Goal: Use online tool/utility: Utilize a website feature to perform a specific function

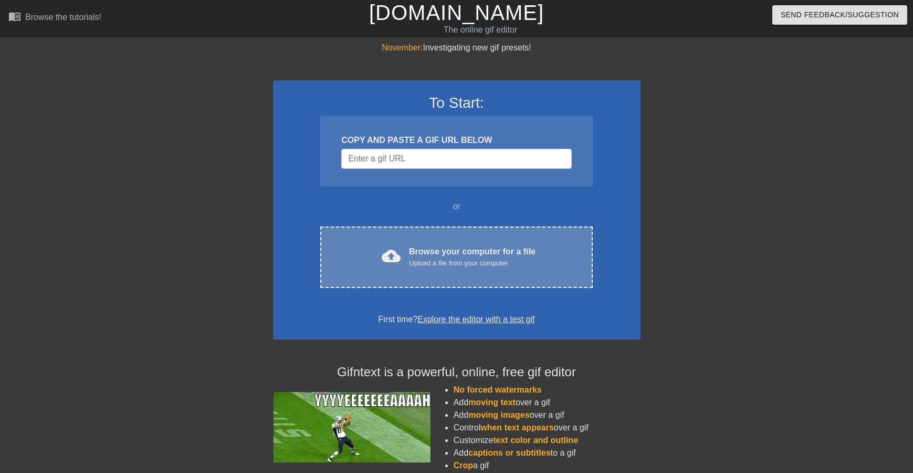
click at [446, 264] on div "Upload a file from your computer" at bounding box center [472, 263] width 127 height 11
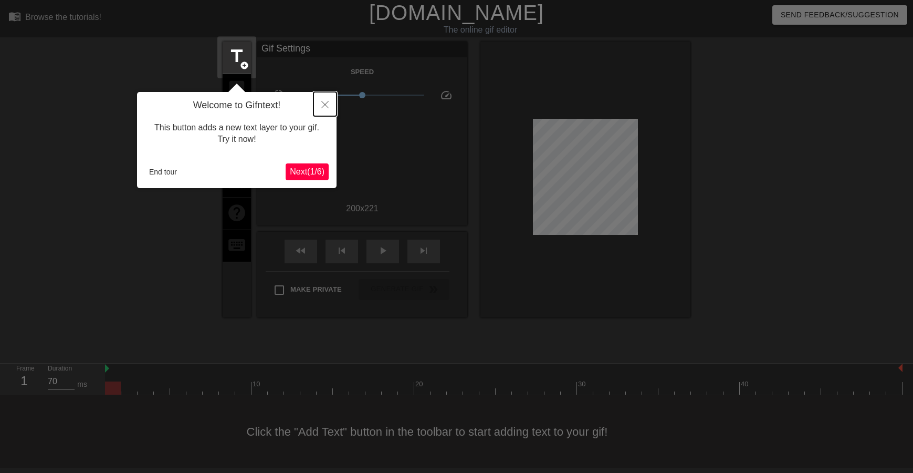
click at [324, 107] on icon "Close" at bounding box center [324, 104] width 7 height 7
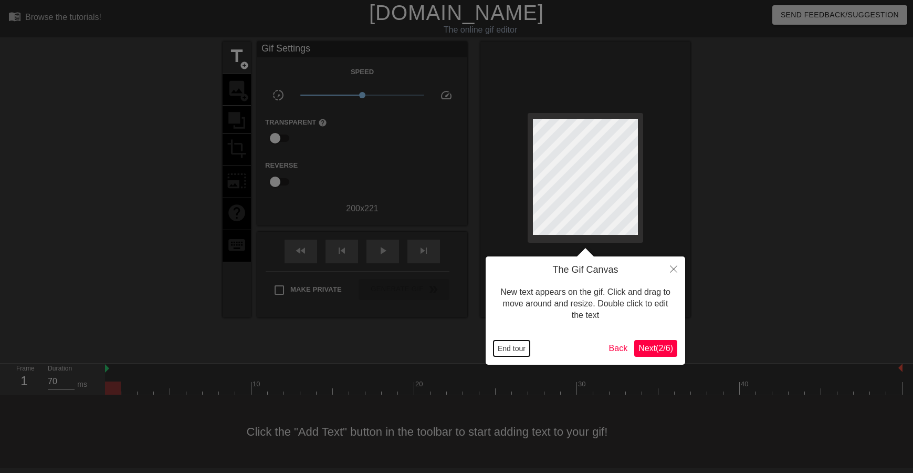
click at [515, 345] on button "End tour" at bounding box center [512, 348] width 36 height 16
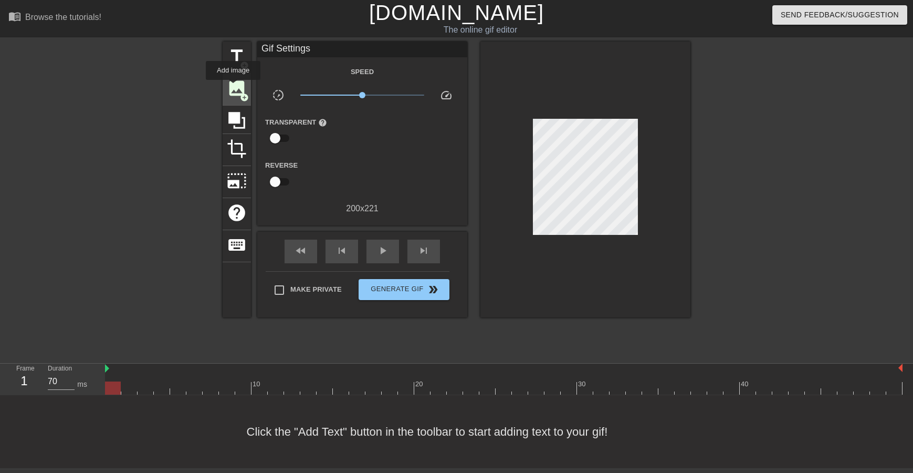
click at [233, 87] on span "image" at bounding box center [237, 88] width 20 height 20
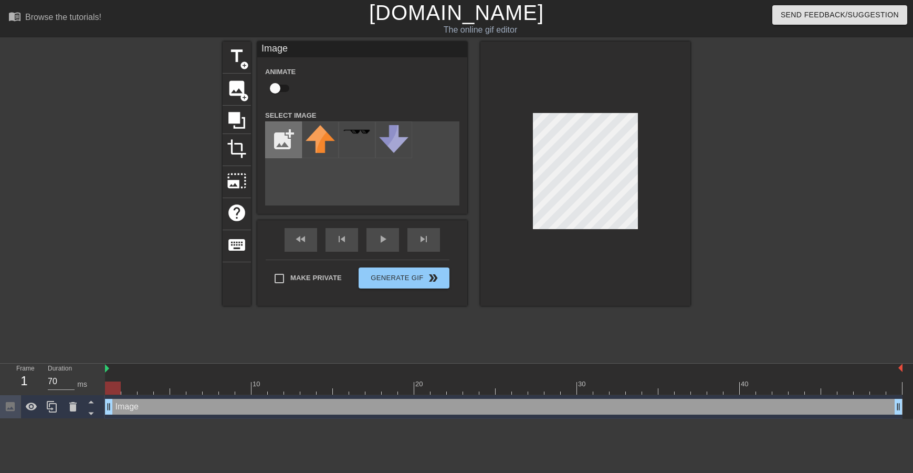
click at [289, 152] on input "file" at bounding box center [284, 140] width 36 height 36
type input "C:\fakepath\Geoff2.png"
click at [71, 403] on icon at bounding box center [73, 406] width 13 height 13
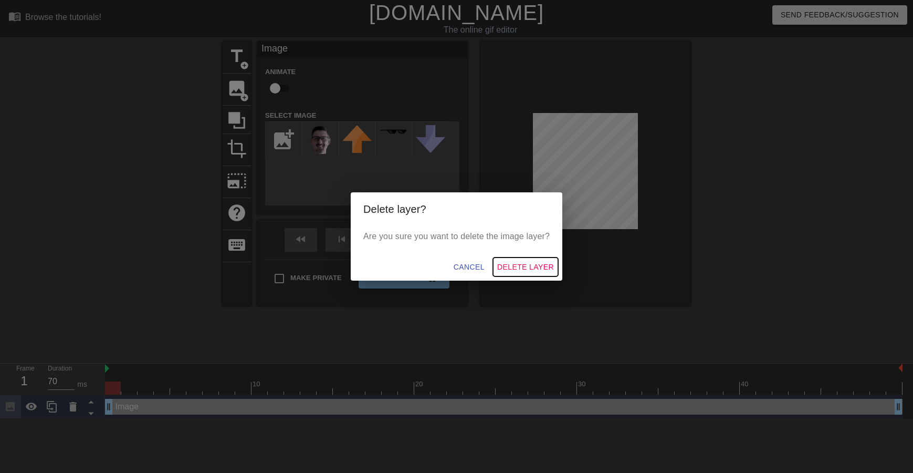
click at [527, 268] on span "Delete Layer" at bounding box center [525, 267] width 57 height 13
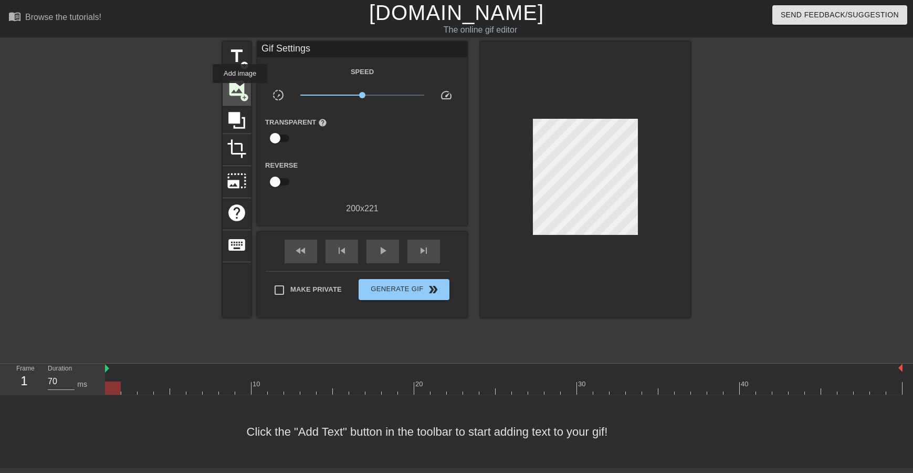
click at [240, 90] on span "image" at bounding box center [237, 88] width 20 height 20
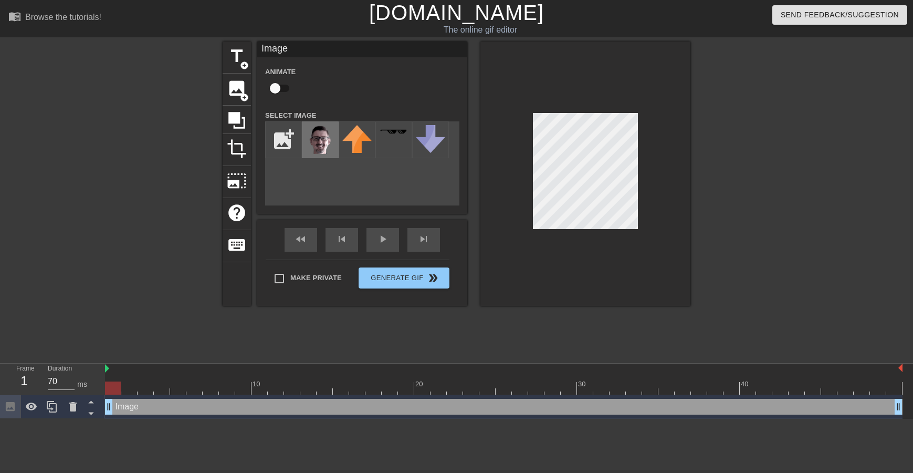
click at [329, 142] on img at bounding box center [320, 143] width 29 height 36
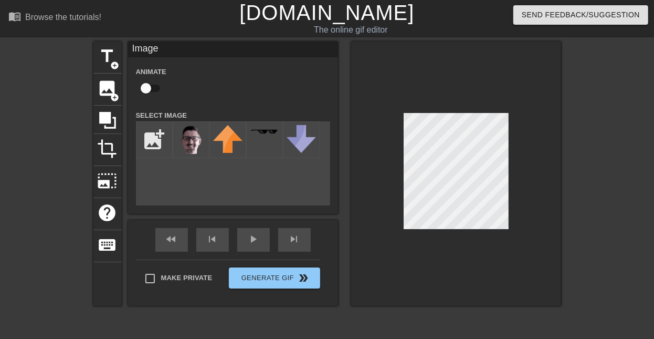
click at [565, 147] on div "title add_circle image add_circle crop photo_size_select_large help keyboard Im…" at bounding box center [327, 198] width 654 height 315
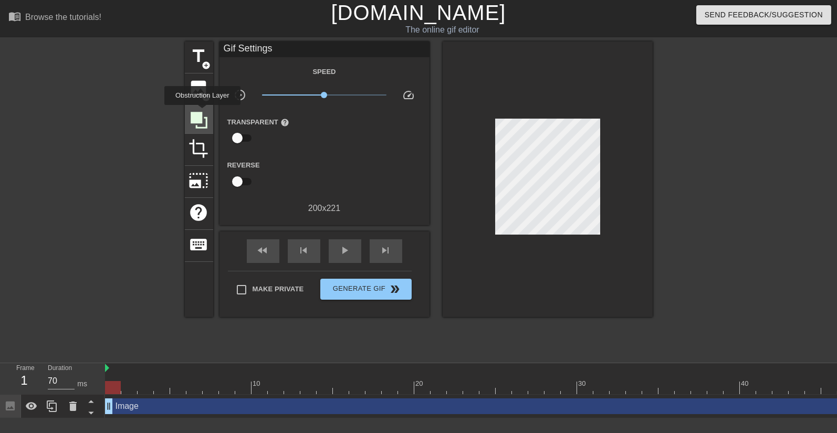
click at [202, 112] on icon at bounding box center [199, 120] width 20 height 20
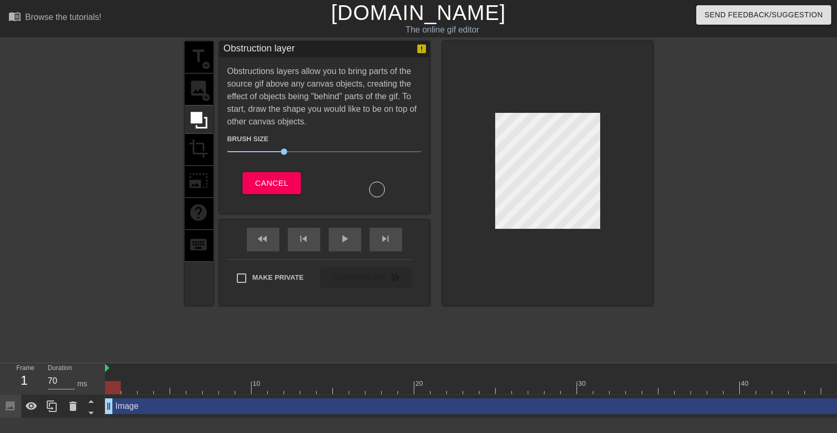
click at [191, 85] on div "title add_circle image add_circle crop photo_size_select_large help keyboard" at bounding box center [199, 173] width 28 height 264
click at [264, 184] on span "Cancel" at bounding box center [271, 183] width 33 height 14
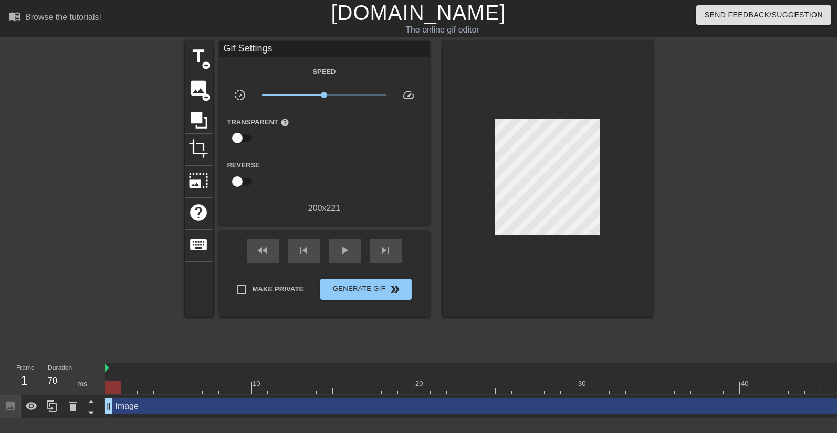
click at [130, 404] on div "Image drag_handle drag_handle" at bounding box center [504, 407] width 798 height 16
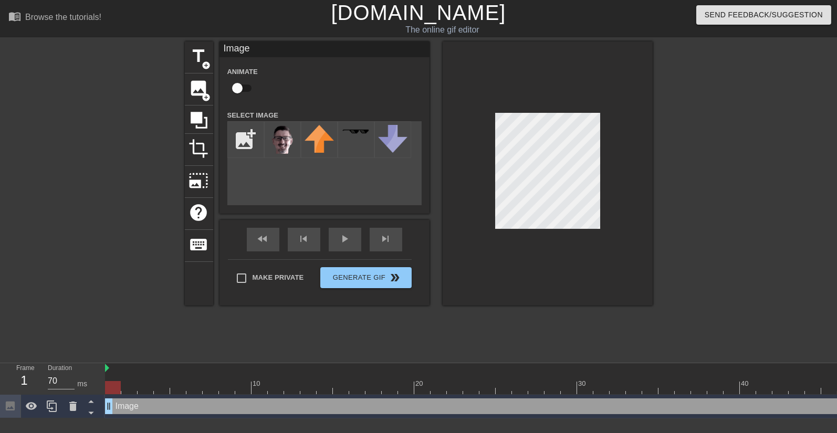
click at [238, 87] on input "checkbox" at bounding box center [237, 88] width 60 height 20
checkbox input "true"
drag, startPoint x: 110, startPoint y: 389, endPoint x: 136, endPoint y: 390, distance: 26.3
click at [136, 390] on div at bounding box center [129, 387] width 16 height 13
drag, startPoint x: 128, startPoint y: 385, endPoint x: 175, endPoint y: 386, distance: 47.3
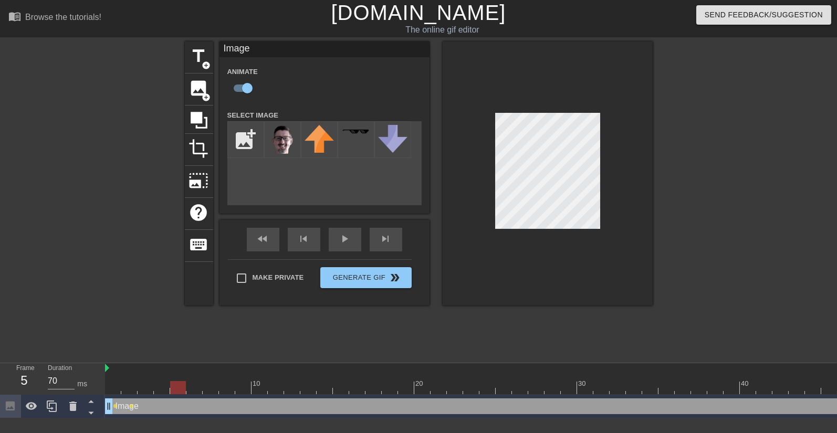
click at [175, 386] on div at bounding box center [178, 387] width 16 height 13
drag, startPoint x: 176, startPoint y: 387, endPoint x: 284, endPoint y: 402, distance: 108.2
click at [284, 402] on div "10 20 30 40 Image drag_handle drag_handle lens lens lens" at bounding box center [471, 390] width 732 height 55
drag, startPoint x: 290, startPoint y: 386, endPoint x: 305, endPoint y: 387, distance: 14.7
click at [305, 387] on div at bounding box center [308, 387] width 16 height 13
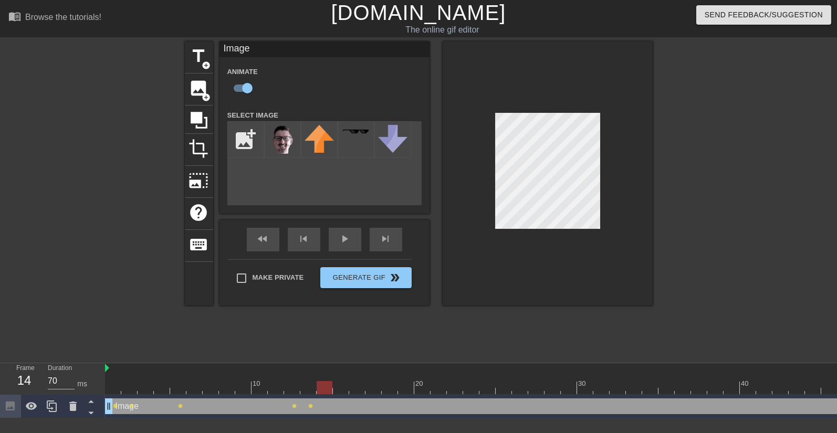
drag, startPoint x: 307, startPoint y: 383, endPoint x: 329, endPoint y: 393, distance: 24.9
click at [329, 393] on div at bounding box center [325, 387] width 16 height 13
drag, startPoint x: 322, startPoint y: 387, endPoint x: 337, endPoint y: 388, distance: 14.7
click at [337, 388] on div at bounding box center [341, 387] width 16 height 13
drag, startPoint x: 349, startPoint y: 385, endPoint x: 364, endPoint y: 383, distance: 15.4
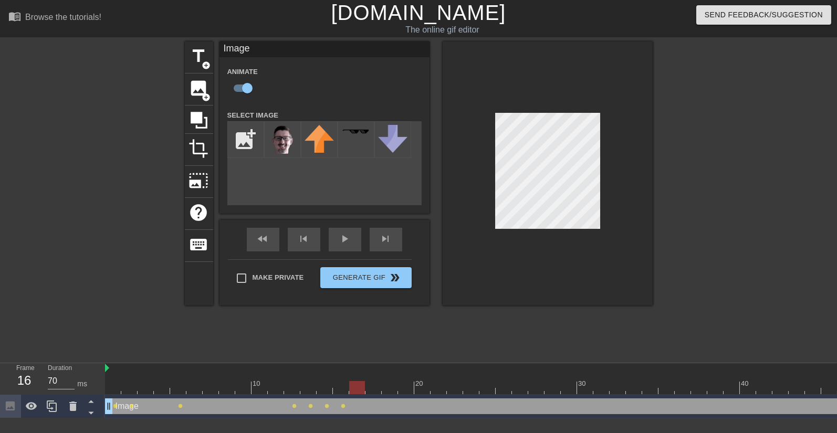
click at [364, 383] on div at bounding box center [357, 387] width 16 height 13
drag, startPoint x: 359, startPoint y: 390, endPoint x: 393, endPoint y: 368, distance: 40.9
click at [374, 392] on div at bounding box center [374, 387] width 16 height 13
drag, startPoint x: 377, startPoint y: 389, endPoint x: 390, endPoint y: 389, distance: 13.1
click at [390, 389] on div at bounding box center [390, 387] width 16 height 13
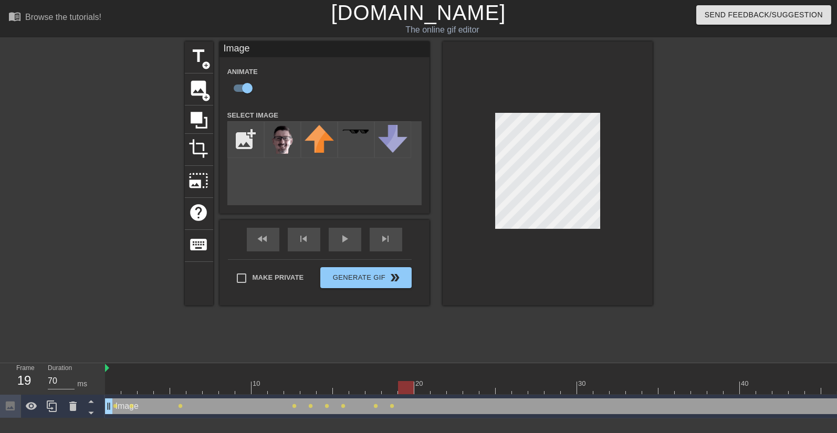
drag, startPoint x: 394, startPoint y: 386, endPoint x: 410, endPoint y: 387, distance: 15.8
click at [410, 387] on div at bounding box center [406, 387] width 16 height 13
drag, startPoint x: 405, startPoint y: 388, endPoint x: 424, endPoint y: 390, distance: 19.0
click at [424, 390] on div at bounding box center [422, 387] width 16 height 13
drag, startPoint x: 423, startPoint y: 391, endPoint x: 438, endPoint y: 393, distance: 14.3
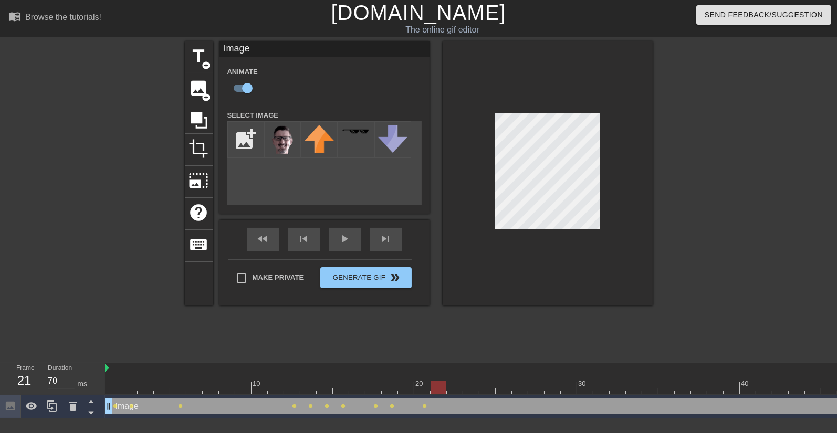
click at [438, 393] on div at bounding box center [439, 387] width 16 height 13
drag, startPoint x: 442, startPoint y: 386, endPoint x: 462, endPoint y: 389, distance: 20.2
click at [462, 389] on div at bounding box center [455, 387] width 16 height 13
drag, startPoint x: 460, startPoint y: 388, endPoint x: 471, endPoint y: 389, distance: 11.1
click at [471, 389] on div at bounding box center [471, 387] width 16 height 13
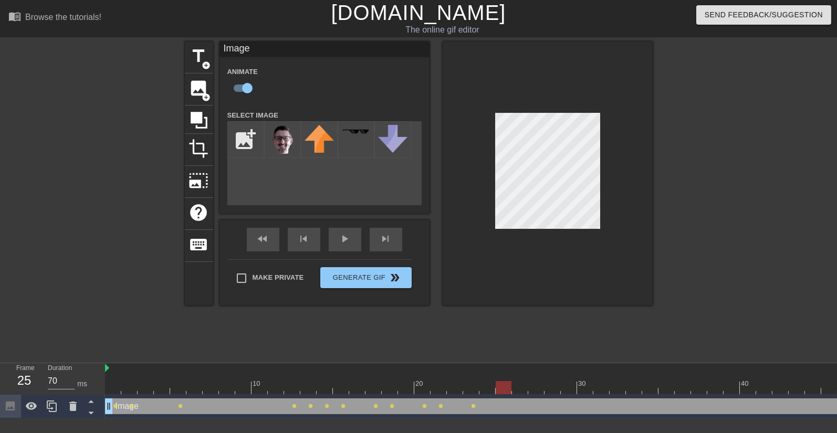
drag, startPoint x: 474, startPoint y: 386, endPoint x: 482, endPoint y: 385, distance: 8.4
click at [482, 385] on div at bounding box center [504, 387] width 798 height 13
drag, startPoint x: 506, startPoint y: 388, endPoint x: 498, endPoint y: 391, distance: 8.5
click at [498, 391] on div at bounding box center [504, 387] width 16 height 13
click at [493, 392] on div at bounding box center [488, 387] width 16 height 13
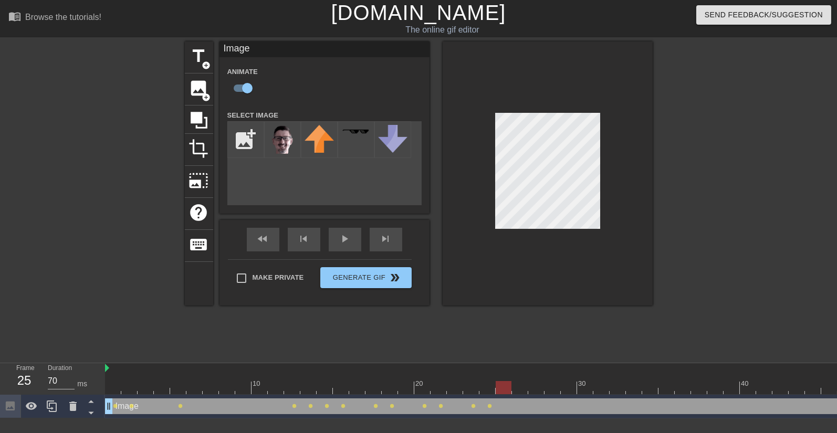
drag, startPoint x: 488, startPoint y: 388, endPoint x: 499, endPoint y: 388, distance: 11.6
click at [499, 388] on div at bounding box center [504, 387] width 16 height 13
drag, startPoint x: 509, startPoint y: 389, endPoint x: 523, endPoint y: 331, distance: 59.4
click at [517, 390] on div at bounding box center [520, 387] width 16 height 13
drag, startPoint x: 523, startPoint y: 384, endPoint x: 532, endPoint y: 384, distance: 8.4
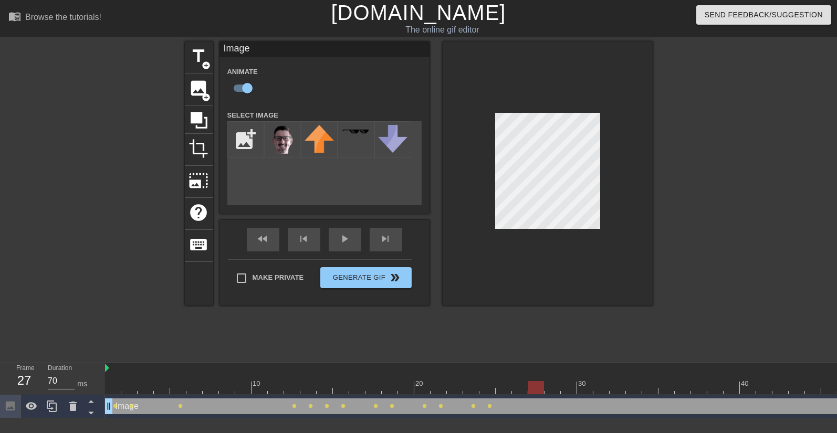
click at [532, 384] on div at bounding box center [536, 387] width 16 height 13
drag, startPoint x: 539, startPoint y: 386, endPoint x: 521, endPoint y: 388, distance: 18.5
click at [521, 388] on div at bounding box center [520, 387] width 16 height 13
drag, startPoint x: 519, startPoint y: 392, endPoint x: 509, endPoint y: 395, distance: 10.5
click at [509, 395] on div "10 20 30 40" at bounding box center [504, 379] width 798 height 32
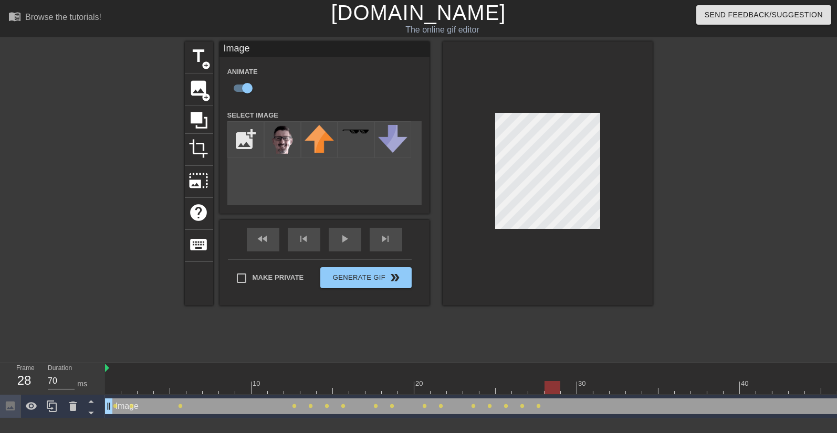
drag, startPoint x: 505, startPoint y: 386, endPoint x: 549, endPoint y: 394, distance: 44.8
click at [549, 394] on div at bounding box center [553, 387] width 16 height 13
drag, startPoint x: 557, startPoint y: 392, endPoint x: 563, endPoint y: 394, distance: 5.9
click at [563, 394] on div at bounding box center [569, 387] width 16 height 13
drag, startPoint x: 569, startPoint y: 390, endPoint x: 577, endPoint y: 391, distance: 7.9
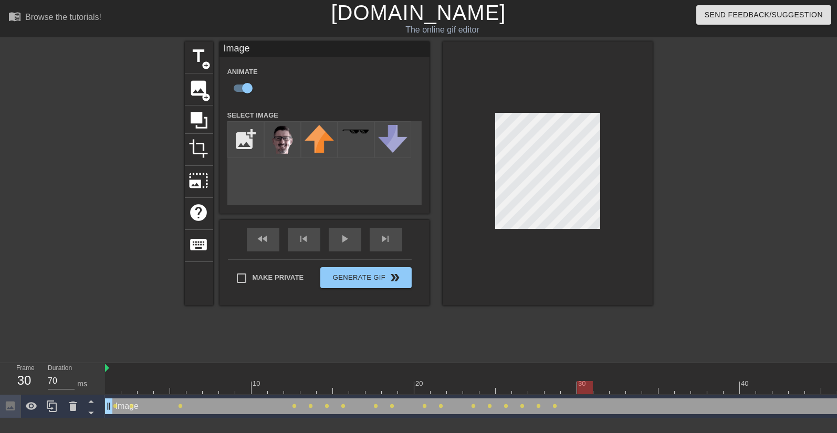
click at [577, 391] on div at bounding box center [585, 387] width 16 height 13
drag, startPoint x: 587, startPoint y: 387, endPoint x: 598, endPoint y: 390, distance: 12.0
click at [598, 390] on div at bounding box center [602, 387] width 16 height 13
drag, startPoint x: 600, startPoint y: 391, endPoint x: 612, endPoint y: 393, distance: 12.2
click at [612, 393] on div at bounding box center [618, 387] width 16 height 13
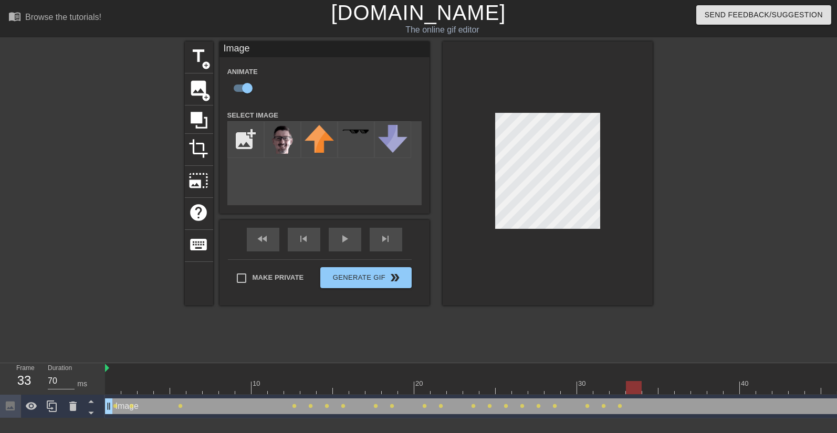
drag, startPoint x: 615, startPoint y: 390, endPoint x: 636, endPoint y: 392, distance: 20.5
click at [636, 392] on div at bounding box center [634, 387] width 16 height 13
drag, startPoint x: 635, startPoint y: 391, endPoint x: 647, endPoint y: 391, distance: 11.6
click at [647, 391] on div at bounding box center [650, 387] width 16 height 13
drag, startPoint x: 647, startPoint y: 390, endPoint x: 658, endPoint y: 391, distance: 11.1
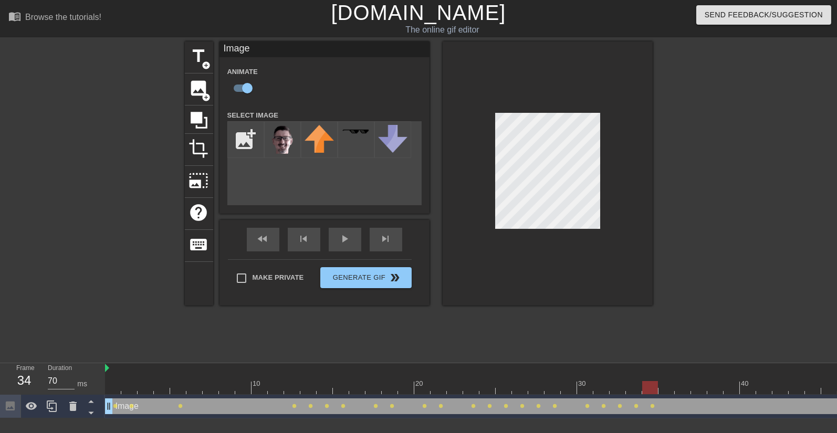
click at [658, 391] on div at bounding box center [650, 387] width 16 height 13
drag, startPoint x: 649, startPoint y: 386, endPoint x: 826, endPoint y: 400, distance: 178.1
click at [826, 400] on div "10 20 30 40 Image drag_handle drag_handle lens lens lens lens lens lens lens le…" at bounding box center [471, 390] width 732 height 55
click at [788, 263] on div at bounding box center [744, 198] width 158 height 315
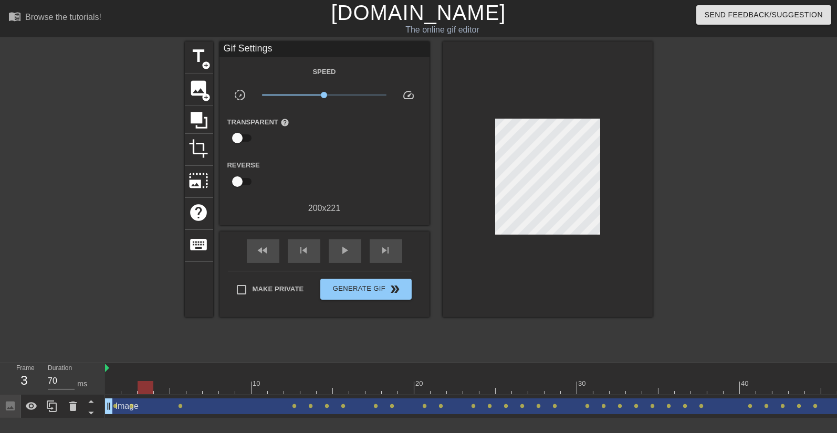
drag, startPoint x: 197, startPoint y: 390, endPoint x: 153, endPoint y: 394, distance: 44.3
click at [153, 394] on div at bounding box center [504, 387] width 798 height 13
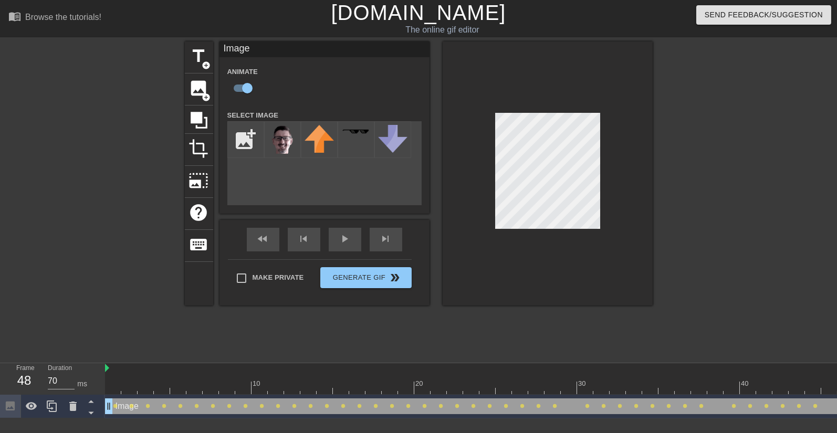
drag, startPoint x: 144, startPoint y: 389, endPoint x: 872, endPoint y: 423, distance: 728.8
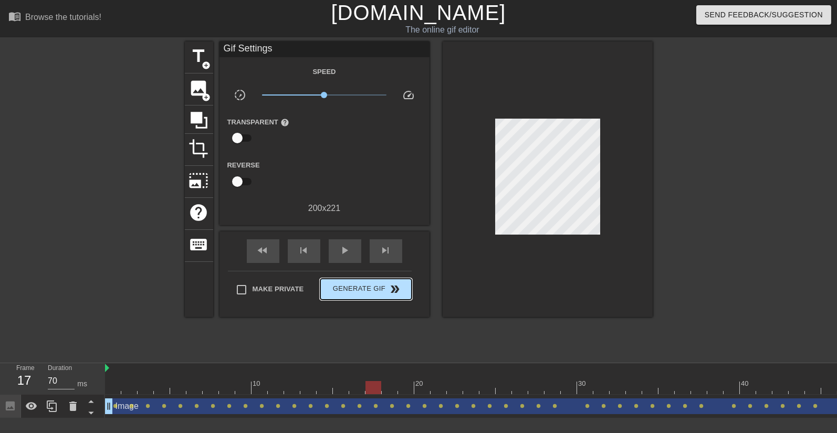
click at [361, 275] on div "Make Private Generate Gif double_arrow" at bounding box center [320, 291] width 184 height 41
click at [368, 285] on span "Generate Gif double_arrow" at bounding box center [366, 289] width 82 height 13
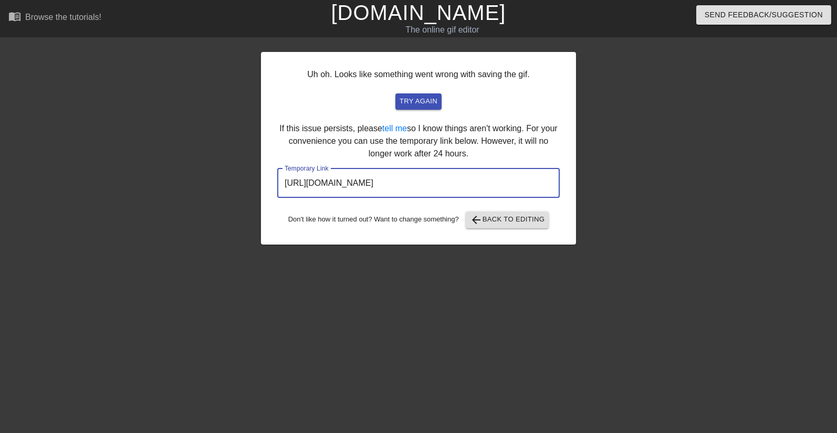
drag, startPoint x: 505, startPoint y: 180, endPoint x: 278, endPoint y: 185, distance: 227.5
click at [278, 185] on input "[URL][DOMAIN_NAME]" at bounding box center [418, 183] width 283 height 29
